Goal: Task Accomplishment & Management: Use online tool/utility

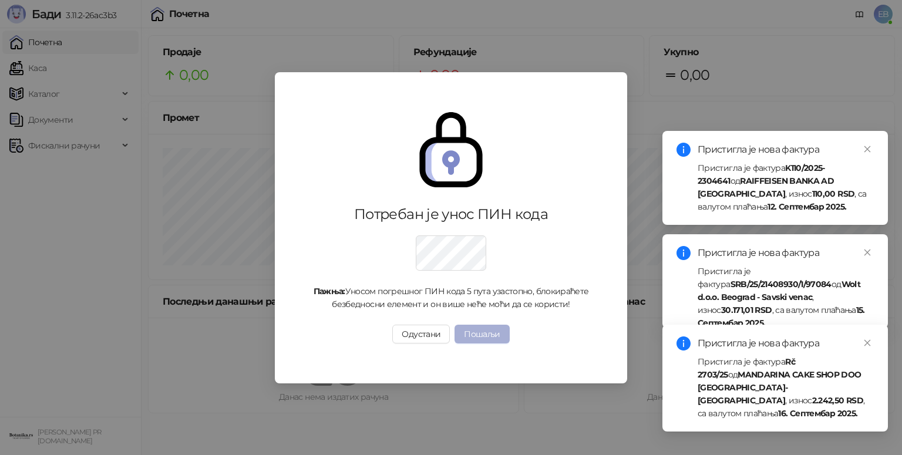
click at [489, 334] on button "Пошаљи" at bounding box center [482, 334] width 55 height 19
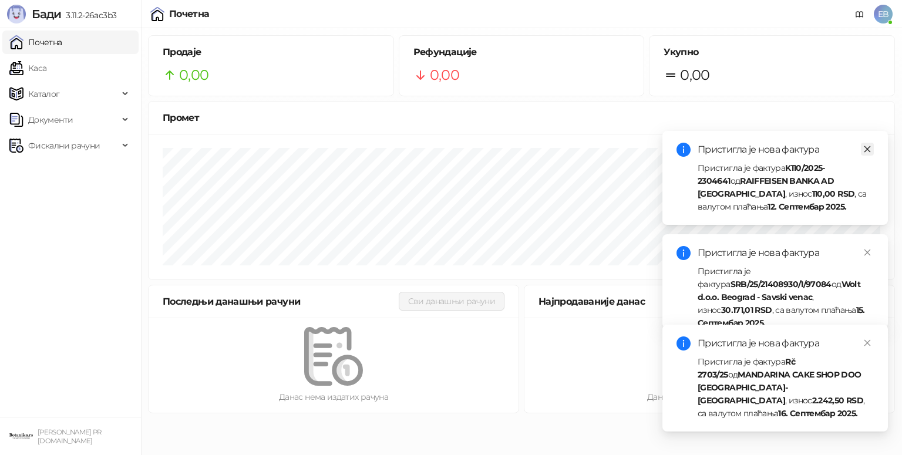
click at [867, 148] on icon "close" at bounding box center [867, 149] width 8 height 8
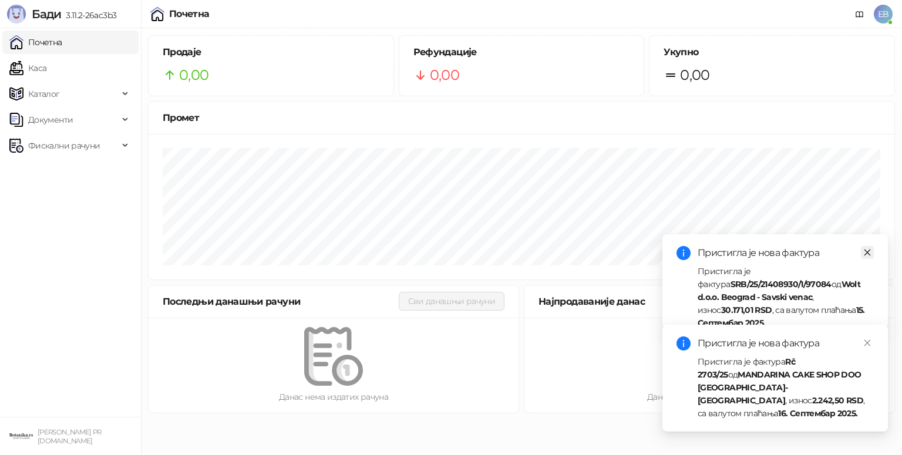
click at [867, 252] on icon "close" at bounding box center [868, 253] width 6 height 6
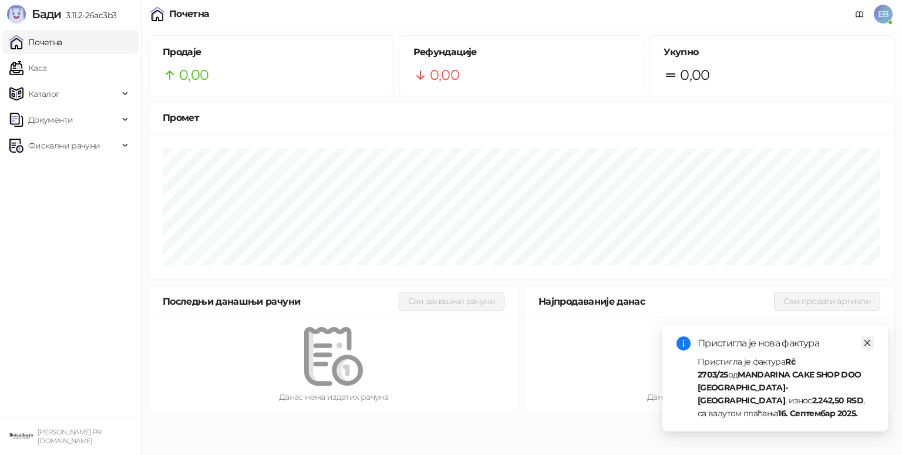
click at [870, 347] on icon "close" at bounding box center [867, 343] width 8 height 8
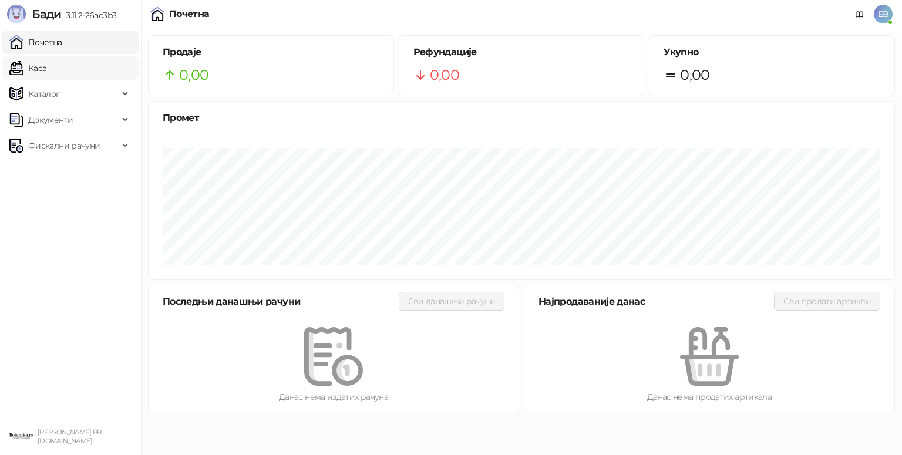
click at [46, 73] on link "Каса" at bounding box center [27, 67] width 37 height 23
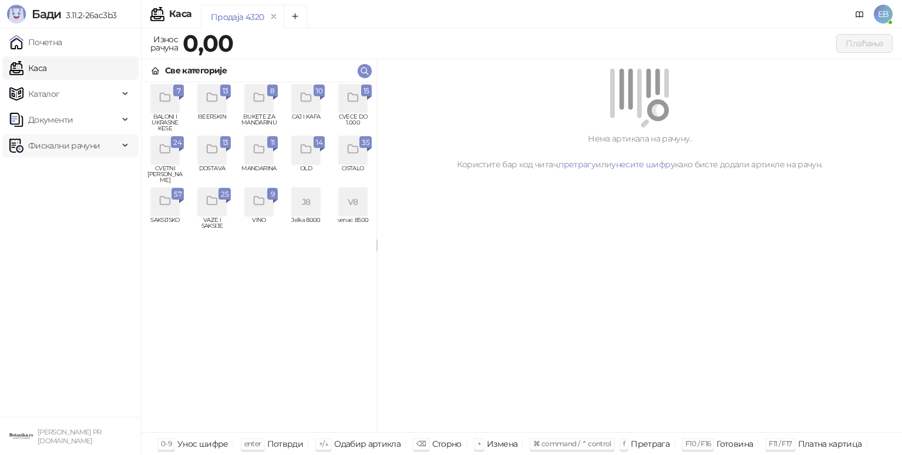
click at [126, 146] on icon at bounding box center [126, 146] width 6 height 0
click at [72, 121] on span "Документи" at bounding box center [63, 119] width 109 height 23
click at [99, 140] on link "Улазни документи" at bounding box center [60, 145] width 93 height 23
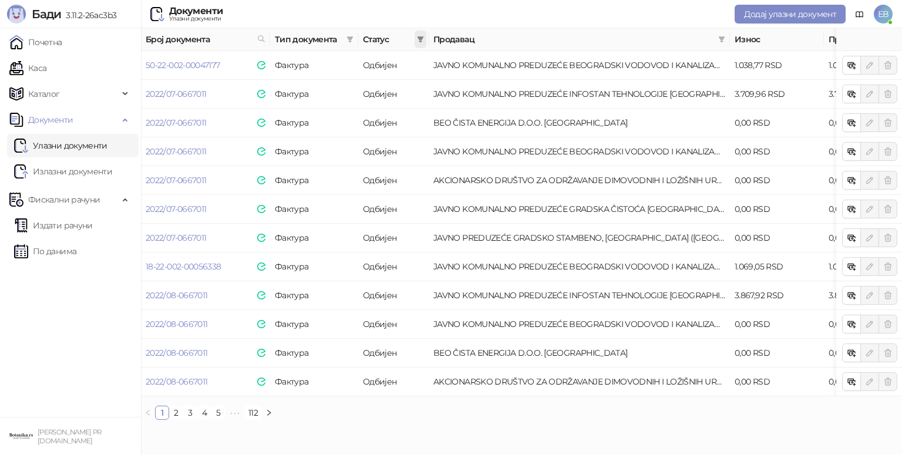
click at [421, 39] on icon "filter" at bounding box center [421, 39] width 6 height 6
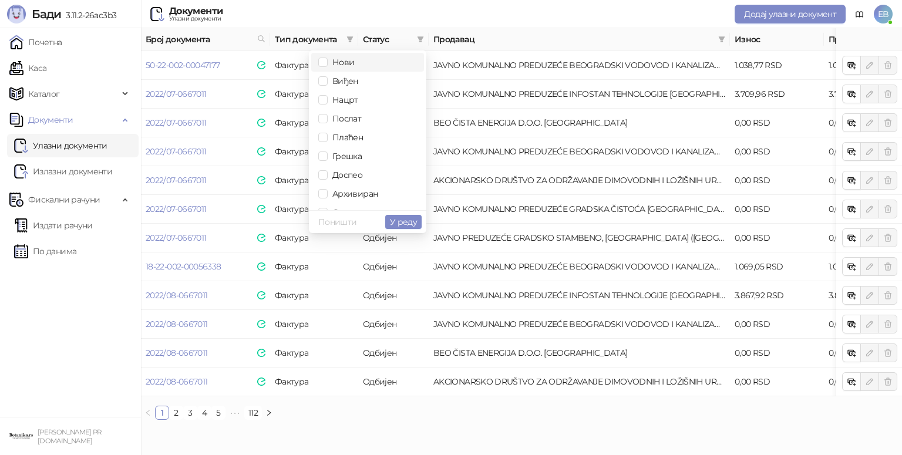
click at [345, 60] on span "Нови" at bounding box center [341, 62] width 26 height 11
click at [344, 82] on span "Виђен" at bounding box center [343, 81] width 31 height 11
click at [416, 221] on span "У реду" at bounding box center [403, 222] width 27 height 11
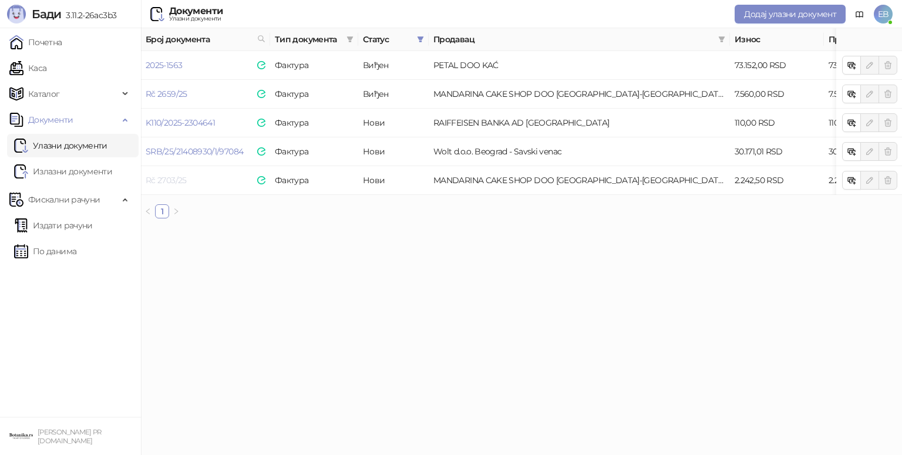
click at [172, 181] on link "Rč 2703/25" at bounding box center [166, 180] width 41 height 11
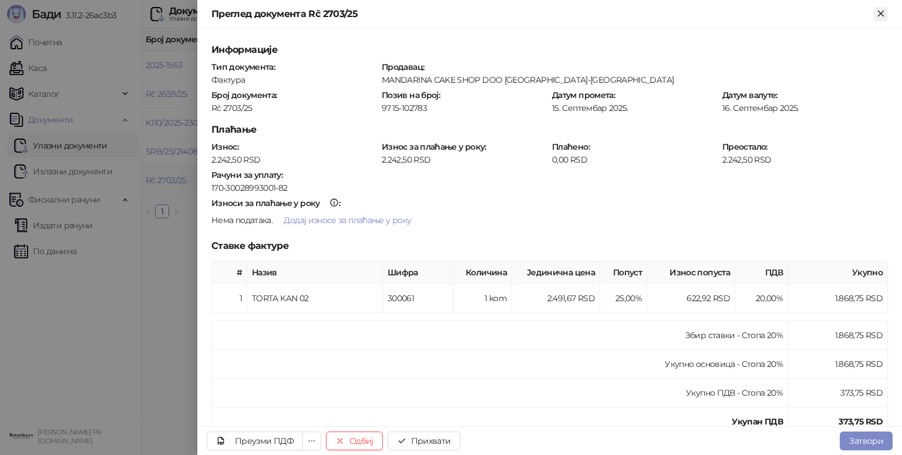
click at [881, 14] on icon "Close" at bounding box center [880, 13] width 5 height 5
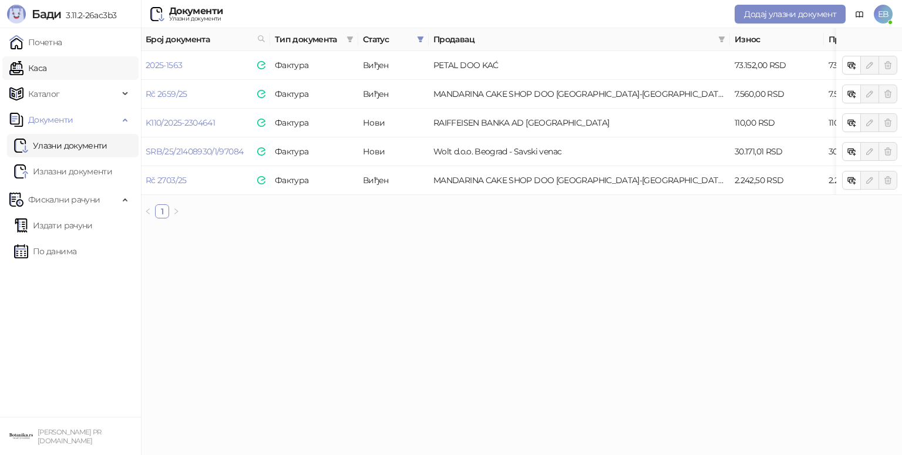
click at [35, 68] on link "Каса" at bounding box center [27, 67] width 37 height 23
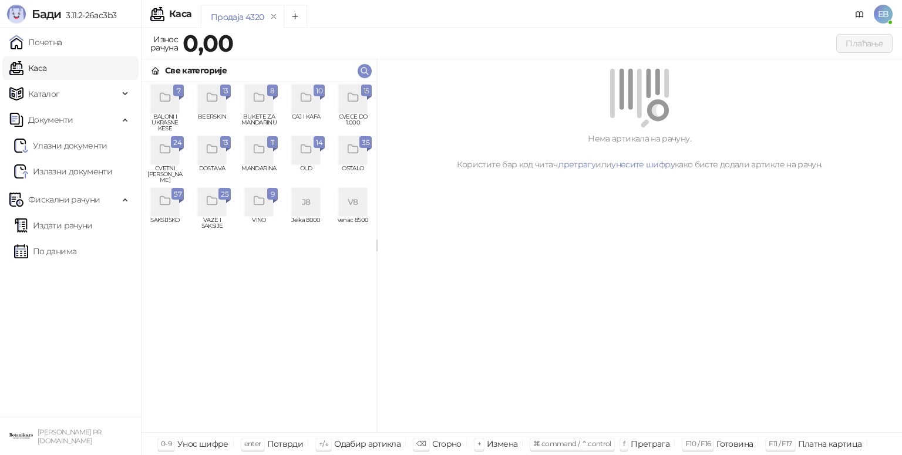
click at [162, 153] on icon "grid" at bounding box center [165, 149] width 10 height 8
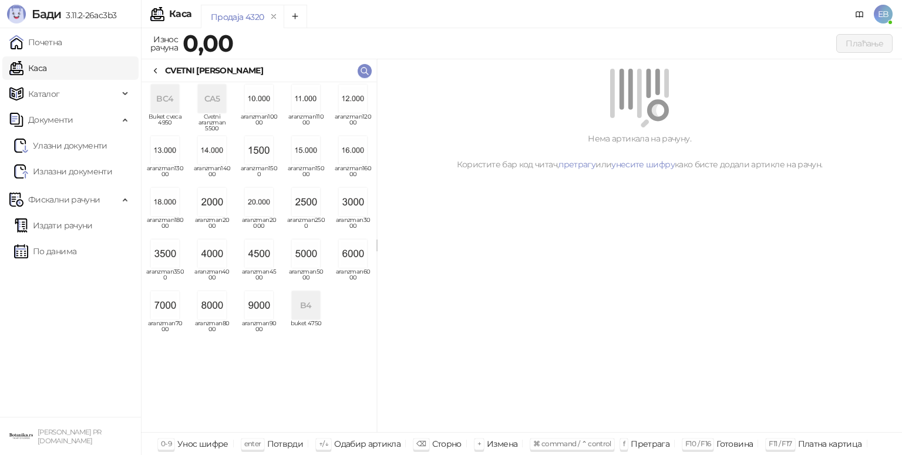
click at [262, 103] on img "grid" at bounding box center [259, 99] width 28 height 28
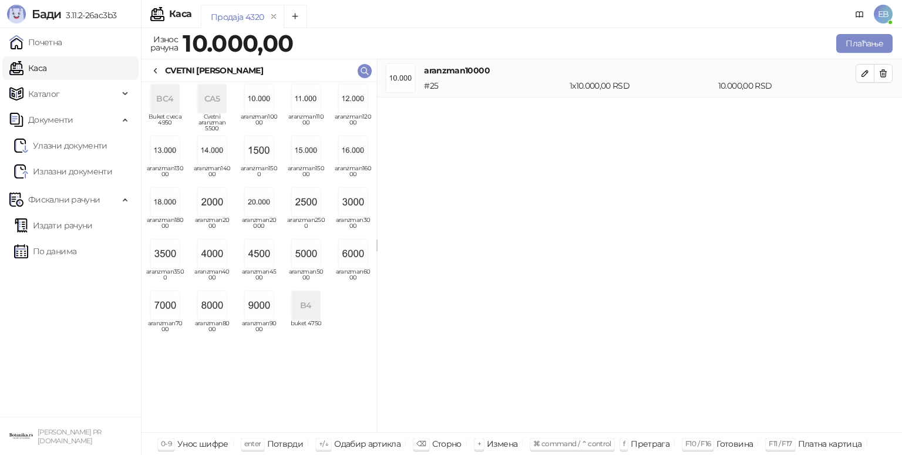
click at [155, 69] on icon at bounding box center [155, 71] width 2 height 5
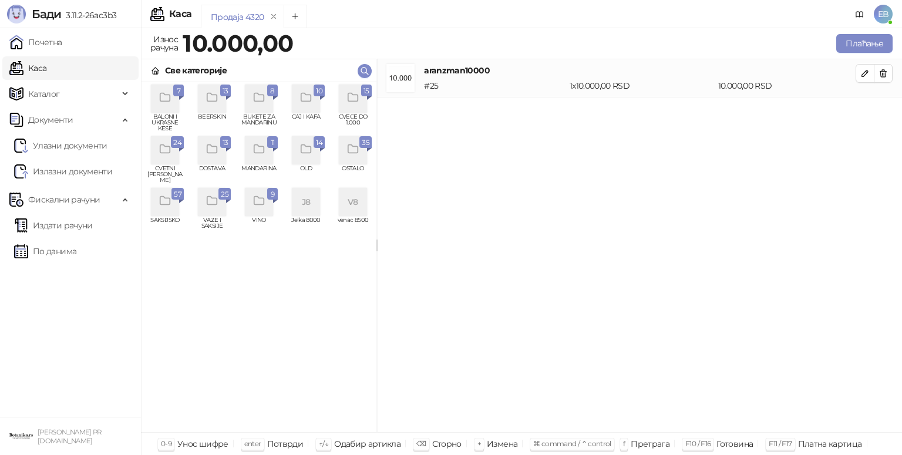
click at [348, 101] on icon "grid" at bounding box center [353, 97] width 10 height 8
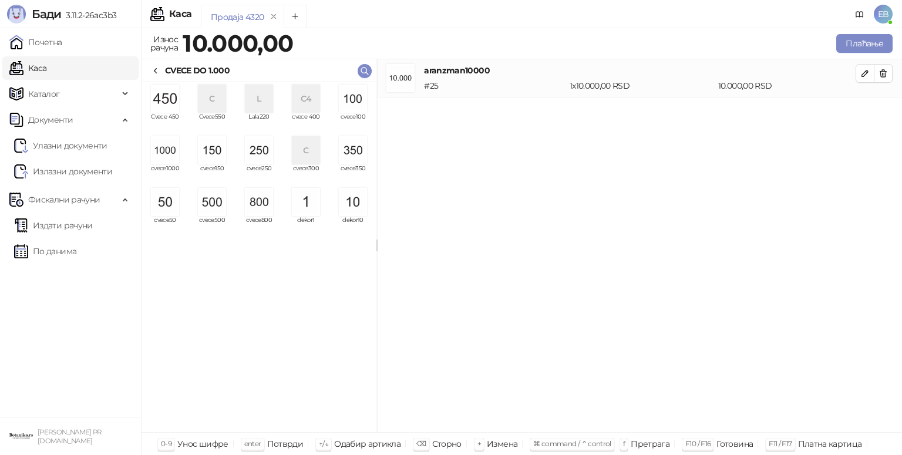
click at [216, 202] on img "grid" at bounding box center [212, 202] width 28 height 28
click at [258, 166] on span "cvece250" at bounding box center [259, 175] width 38 height 18
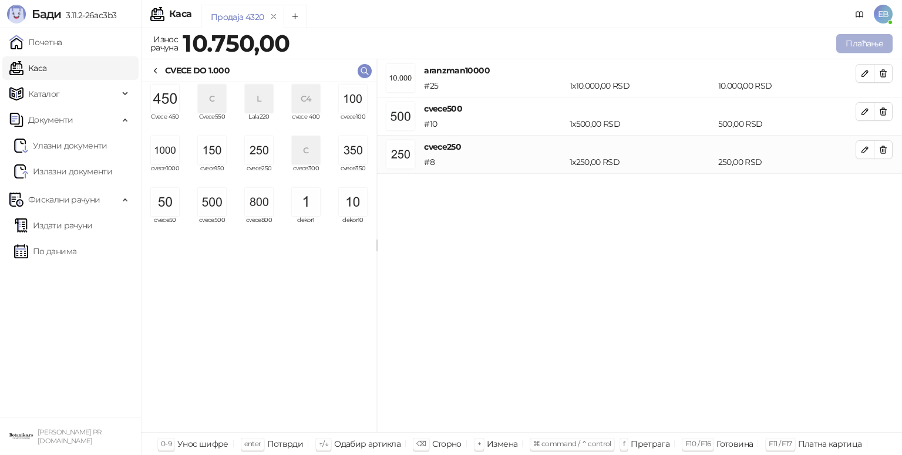
click at [870, 40] on button "Плаћање" at bounding box center [864, 43] width 56 height 19
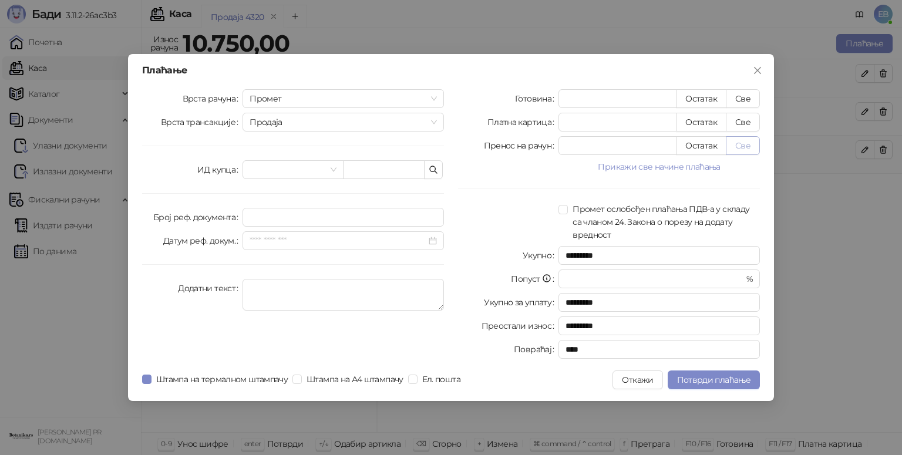
click at [733, 142] on button "Све" at bounding box center [743, 145] width 34 height 19
type input "*****"
type input "****"
click at [733, 381] on span "Потврди плаћање" at bounding box center [713, 380] width 73 height 11
